Goal: Transaction & Acquisition: Purchase product/service

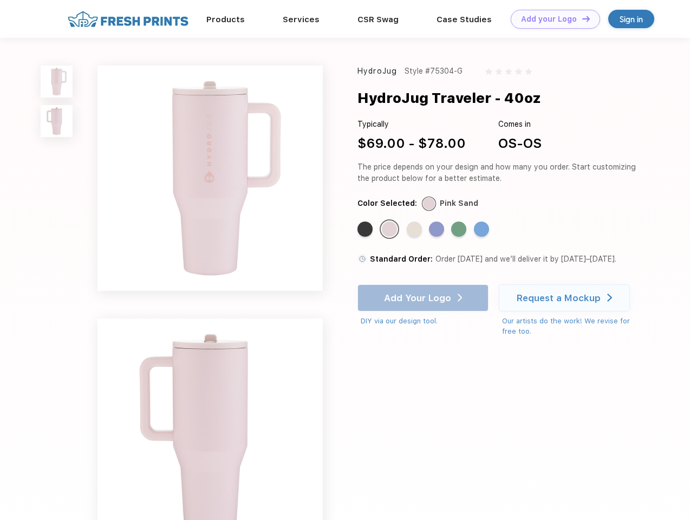
click at [552, 19] on link "Add your Logo Design Tool" at bounding box center [555, 19] width 89 height 19
click at [0, 0] on div "Design Tool" at bounding box center [0, 0] width 0 height 0
click at [581, 18] on link "Add your Logo Design Tool" at bounding box center [555, 19] width 89 height 19
click at [57, 81] on img at bounding box center [57, 82] width 32 height 32
click at [57, 121] on img at bounding box center [57, 121] width 32 height 32
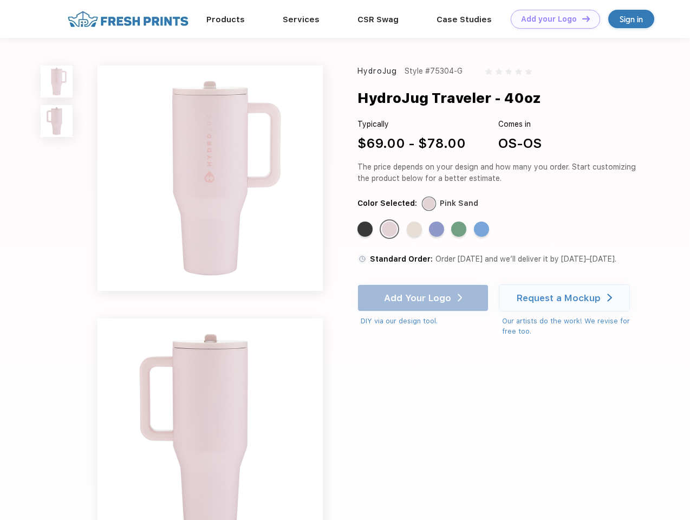
click at [366, 230] on div "Standard Color" at bounding box center [365, 229] width 15 height 15
click at [391, 230] on div "Standard Color" at bounding box center [389, 229] width 15 height 15
click at [416, 230] on div "Standard Color" at bounding box center [414, 229] width 15 height 15
click at [438, 230] on div "Standard Color" at bounding box center [436, 229] width 15 height 15
click at [460, 230] on div "Standard Color" at bounding box center [458, 229] width 15 height 15
